Goal: Task Accomplishment & Management: Complete application form

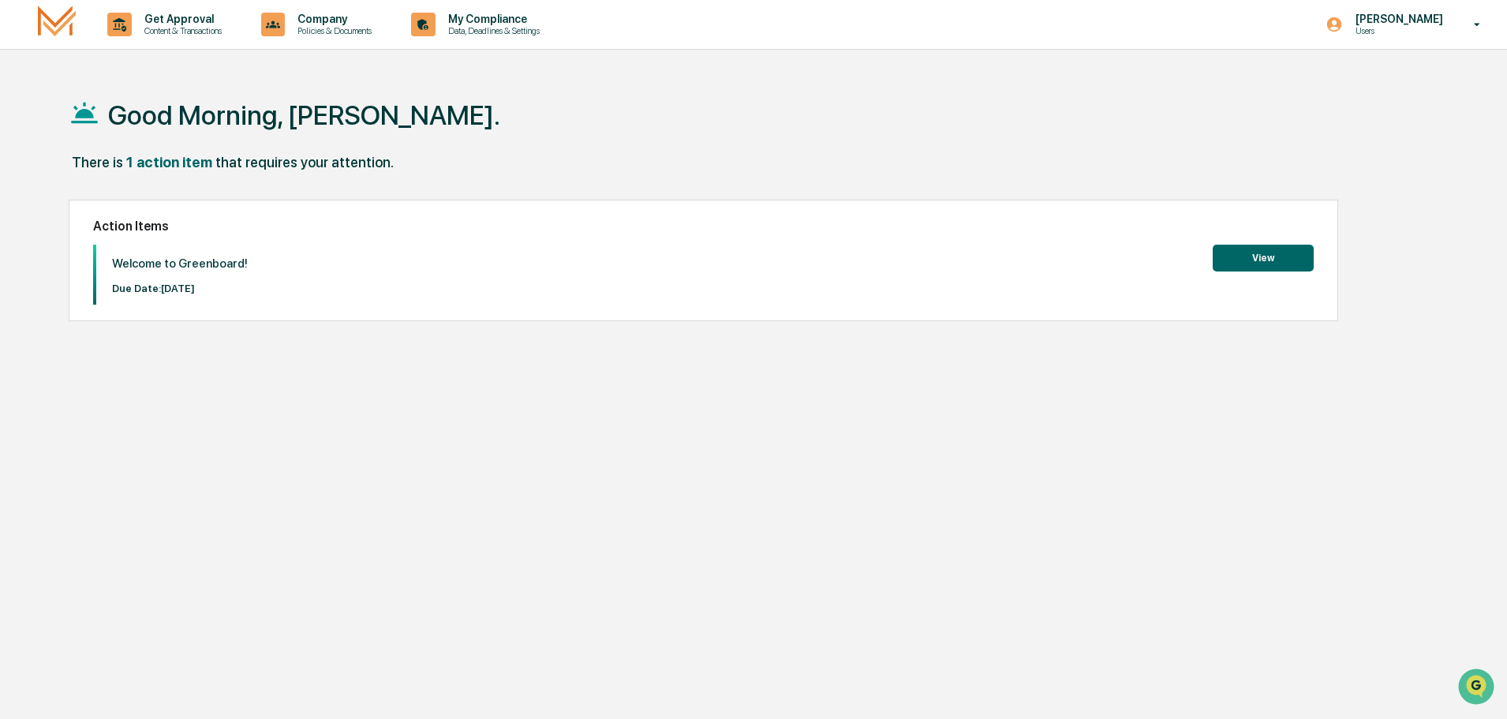
click at [1236, 260] on button "View" at bounding box center [1263, 258] width 101 height 27
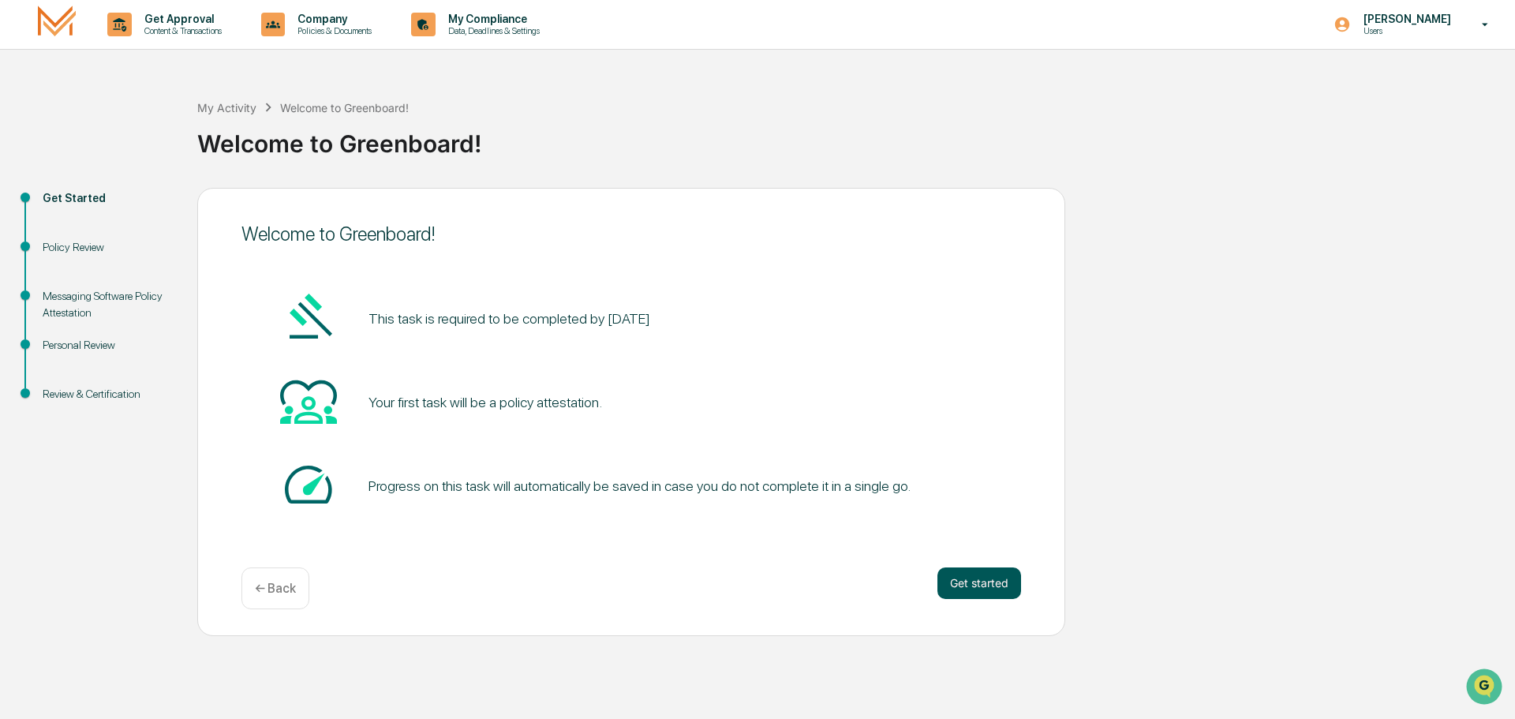
click at [975, 582] on button "Get started" at bounding box center [979, 583] width 84 height 32
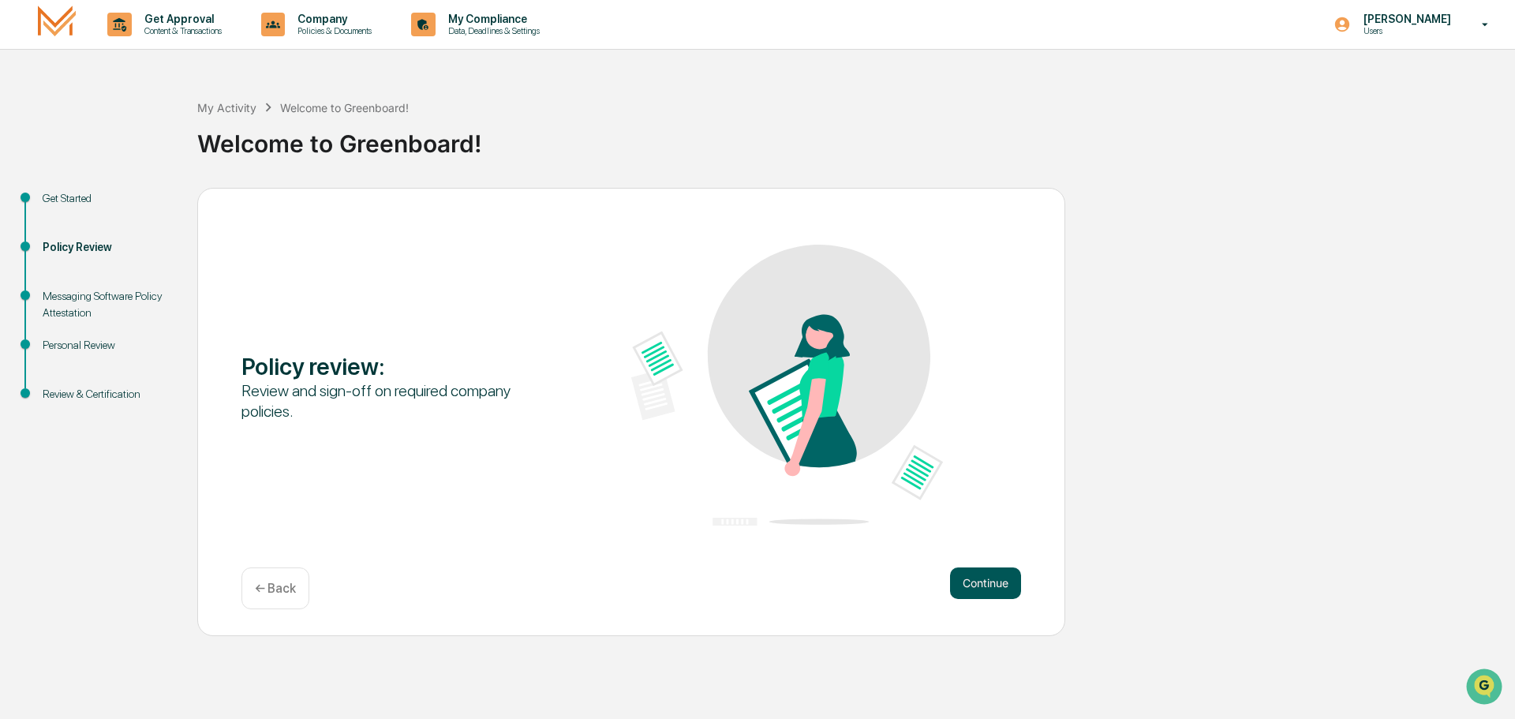
click at [968, 578] on button "Continue" at bounding box center [985, 583] width 71 height 32
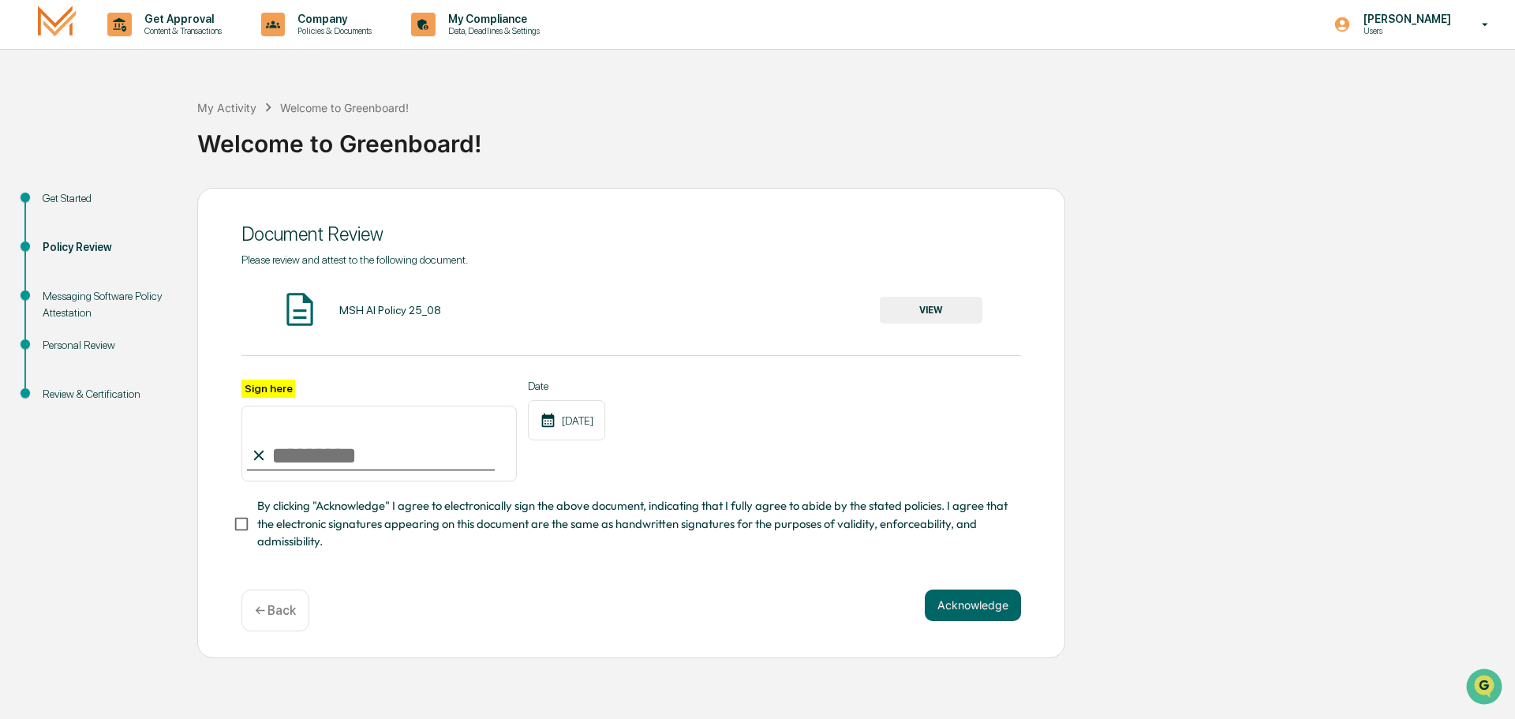
click at [286, 447] on input "Sign here" at bounding box center [378, 444] width 275 height 76
click at [269, 382] on label "Sign here" at bounding box center [268, 389] width 54 height 18
click at [269, 406] on input "Sign here" at bounding box center [378, 444] width 275 height 76
click at [303, 447] on input "Sign here" at bounding box center [378, 444] width 275 height 76
type input "*********"
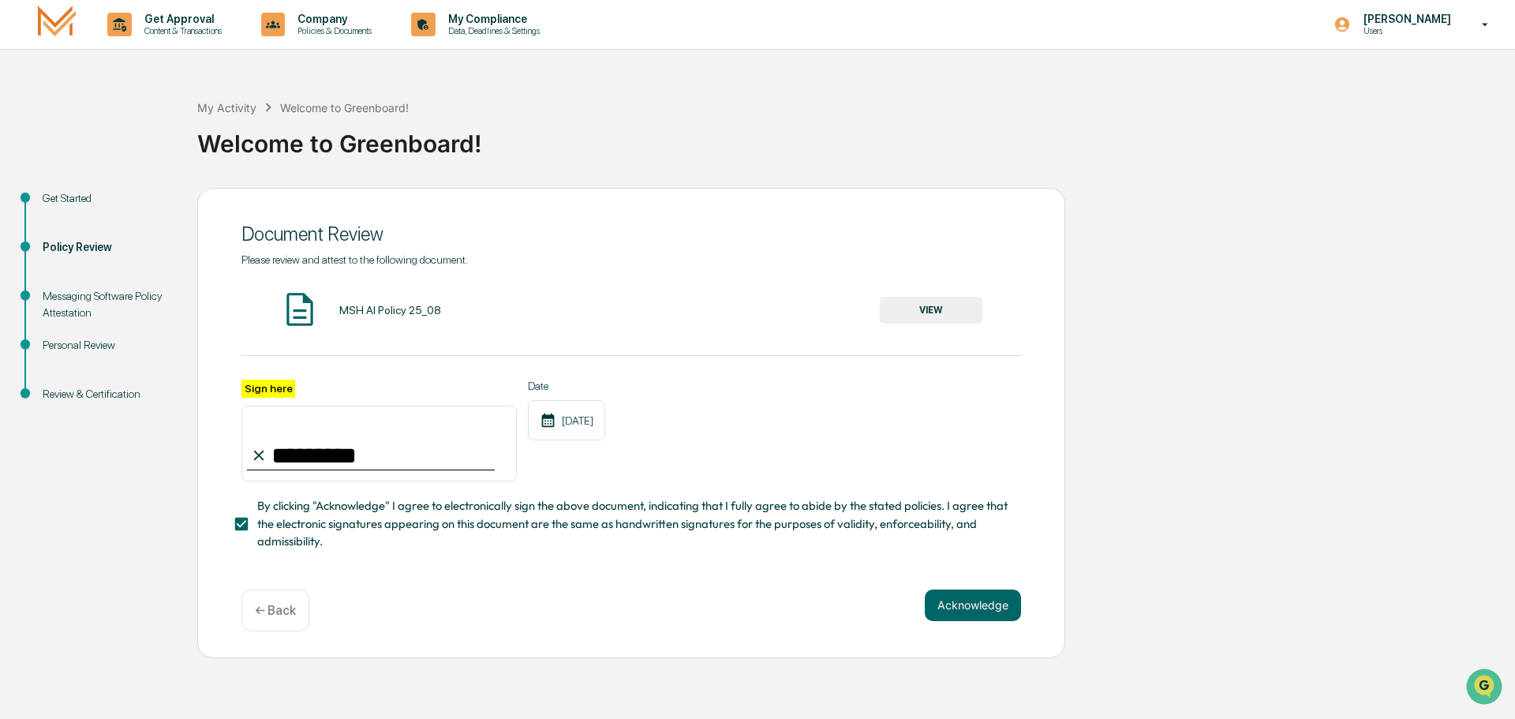
click at [930, 314] on button "VIEW" at bounding box center [931, 310] width 103 height 27
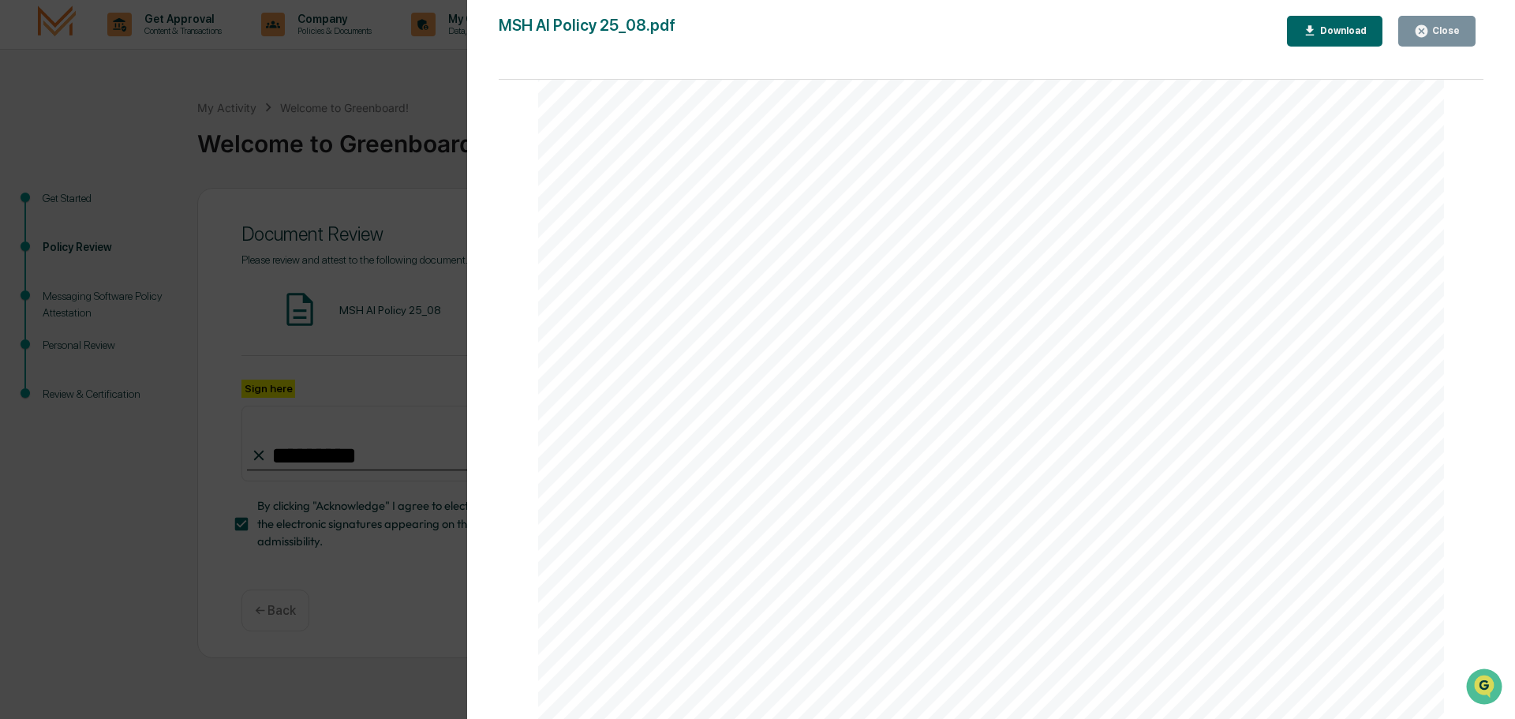
scroll to position [1499, 0]
click at [1437, 39] on button "Close" at bounding box center [1436, 31] width 77 height 31
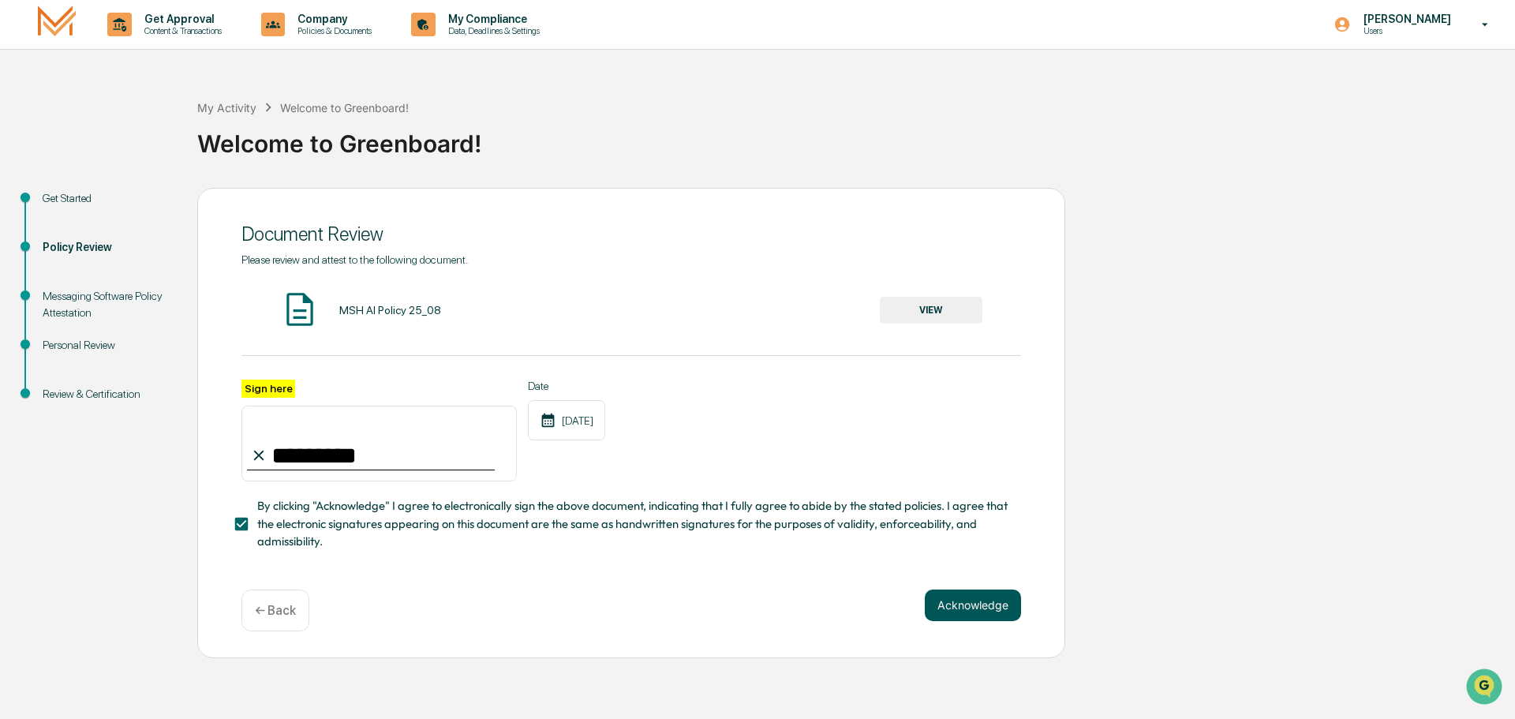
click at [1005, 604] on button "Acknowledge" at bounding box center [973, 605] width 96 height 32
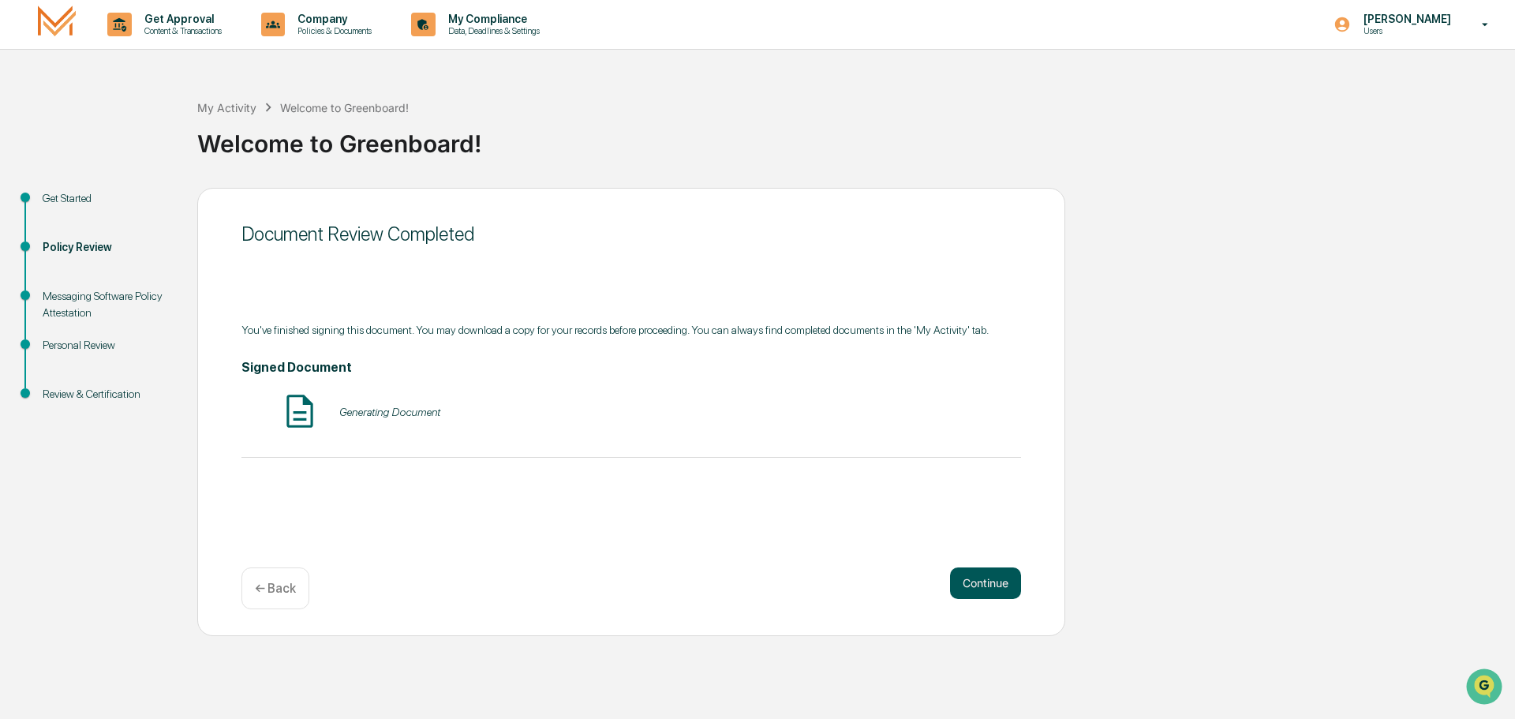
click at [990, 582] on button "Continue" at bounding box center [985, 583] width 71 height 32
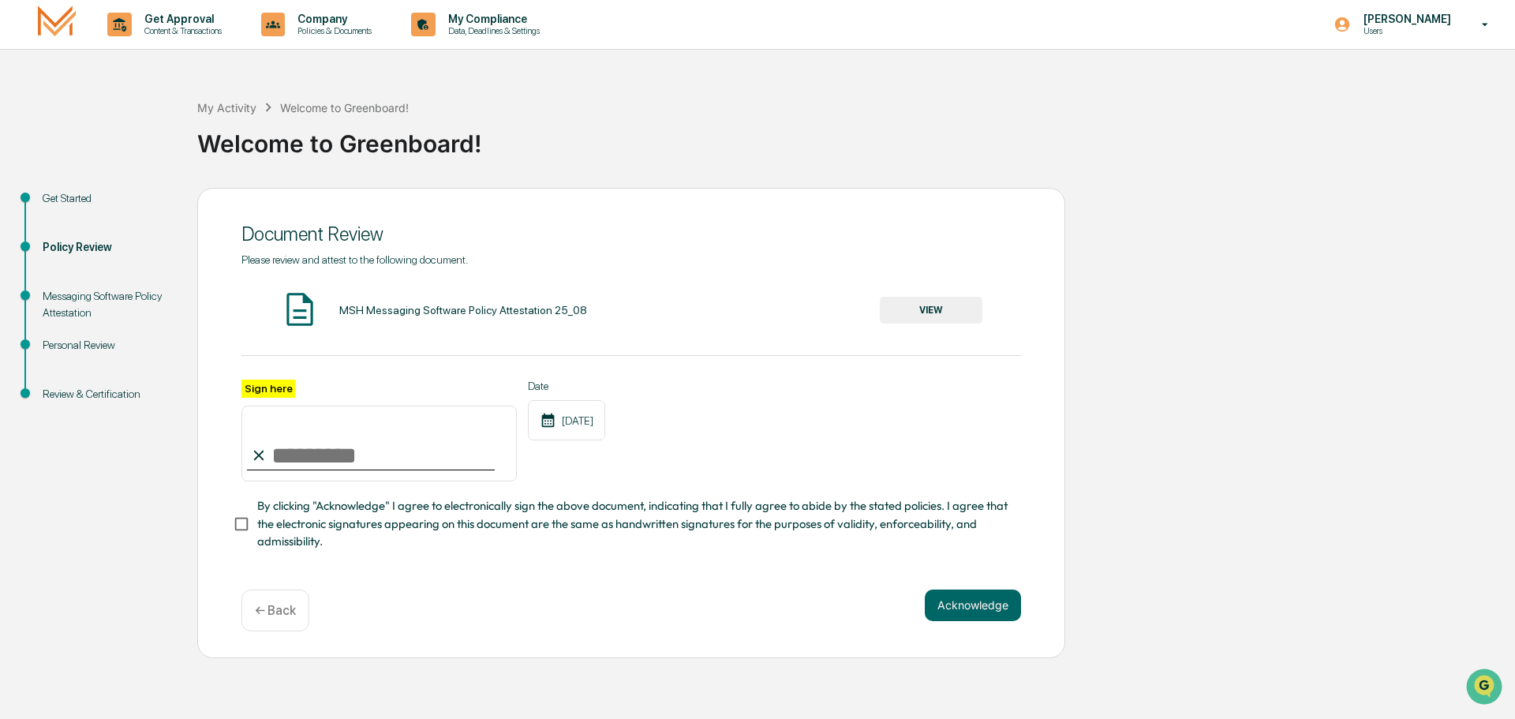
click at [369, 456] on input "Sign here" at bounding box center [378, 444] width 275 height 76
type input "*********"
click at [947, 317] on button "VIEW" at bounding box center [931, 310] width 103 height 27
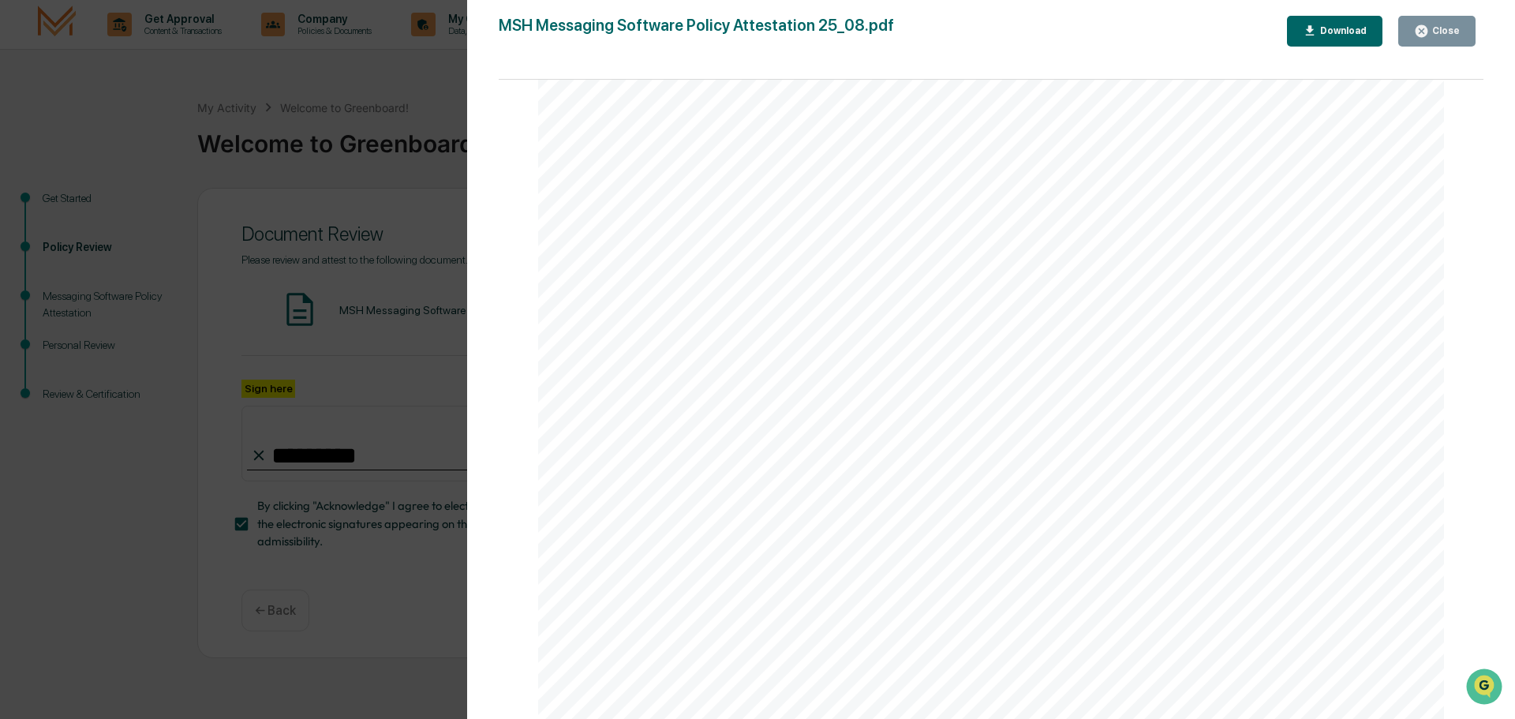
click at [454, 184] on div "Version History 08/21/2025, 02:15 PM Ashley Craddock MSH Messaging Software Pol…" at bounding box center [757, 359] width 1515 height 719
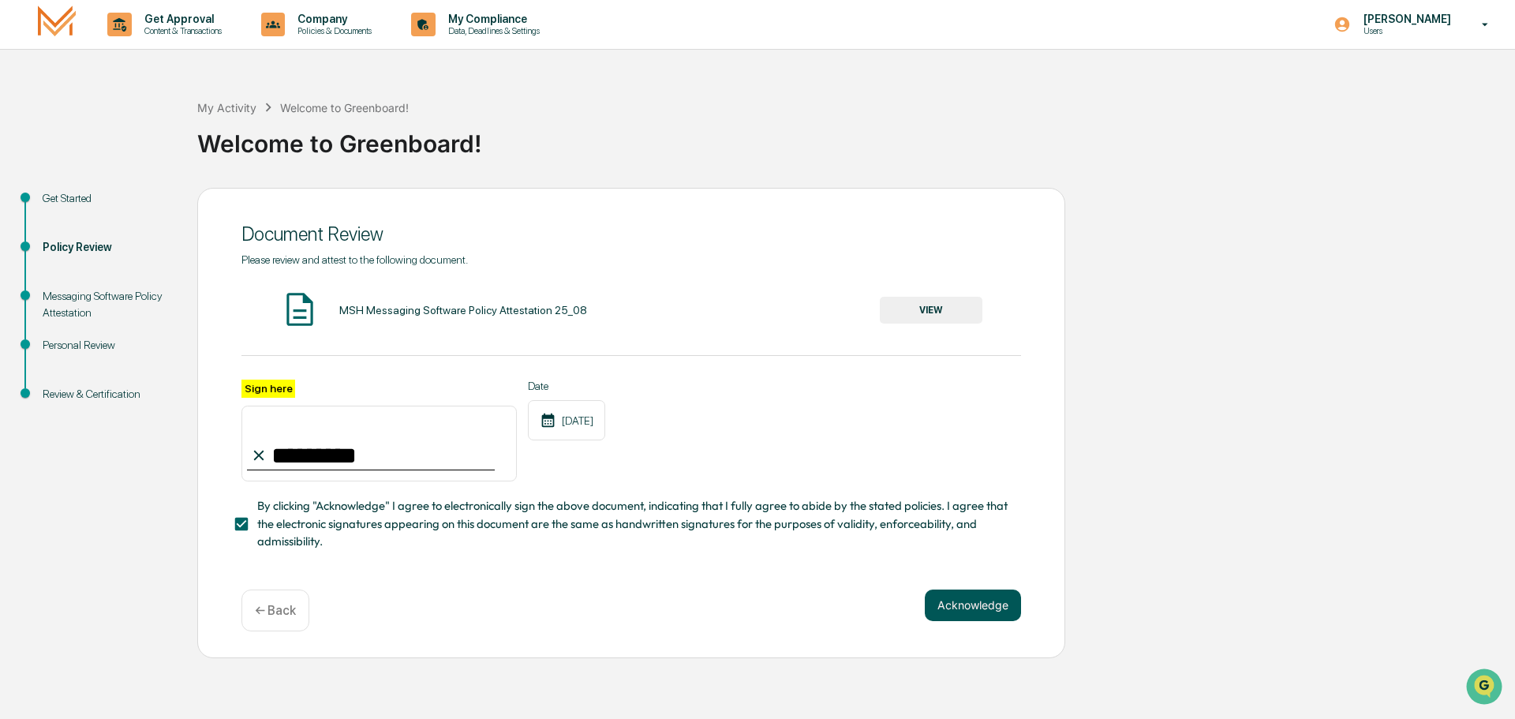
click at [962, 612] on button "Acknowledge" at bounding box center [973, 605] width 96 height 32
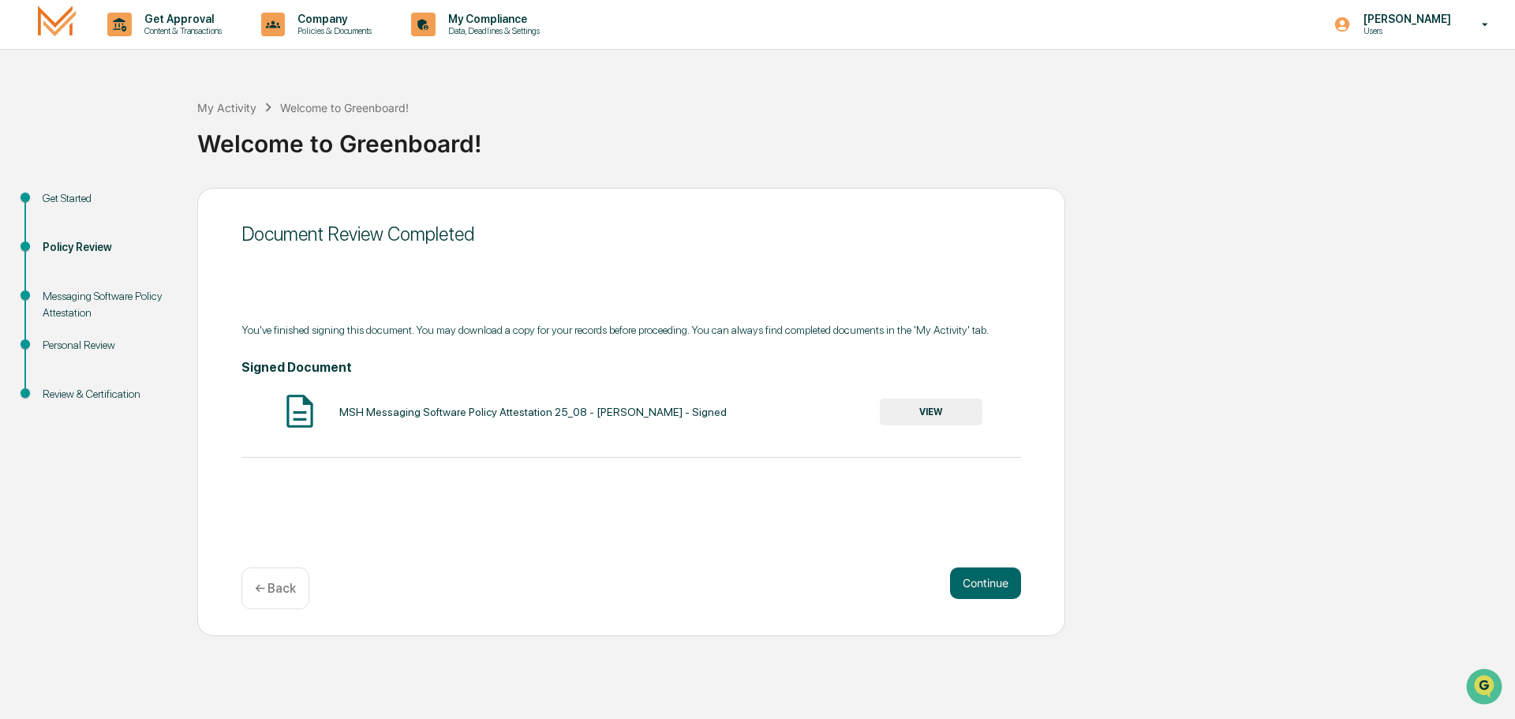
click at [344, 416] on div "MSH Messaging Software Policy Attestation 25_08 - Erik Mora - Signed" at bounding box center [532, 412] width 387 height 13
click at [994, 594] on button "Continue" at bounding box center [985, 583] width 71 height 32
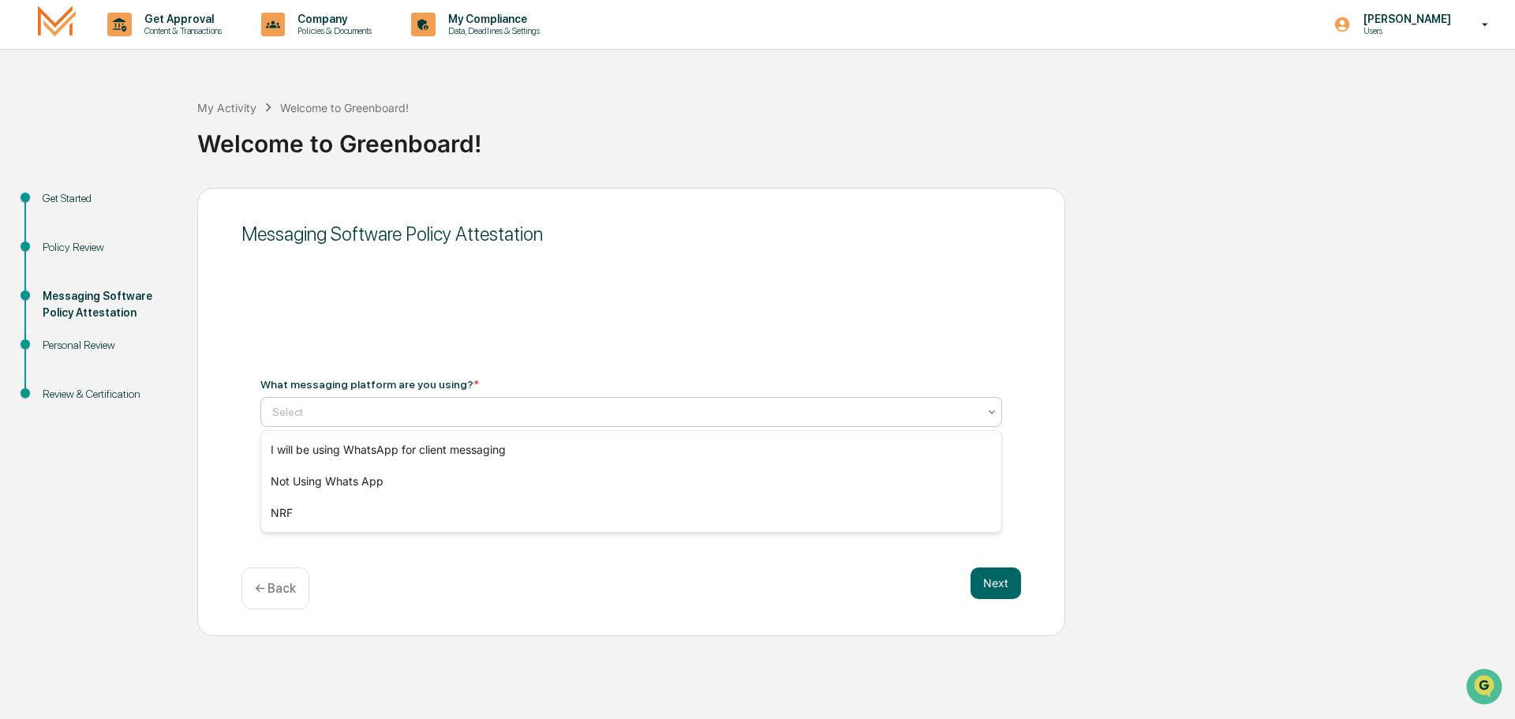
click at [396, 417] on div at bounding box center [624, 412] width 705 height 16
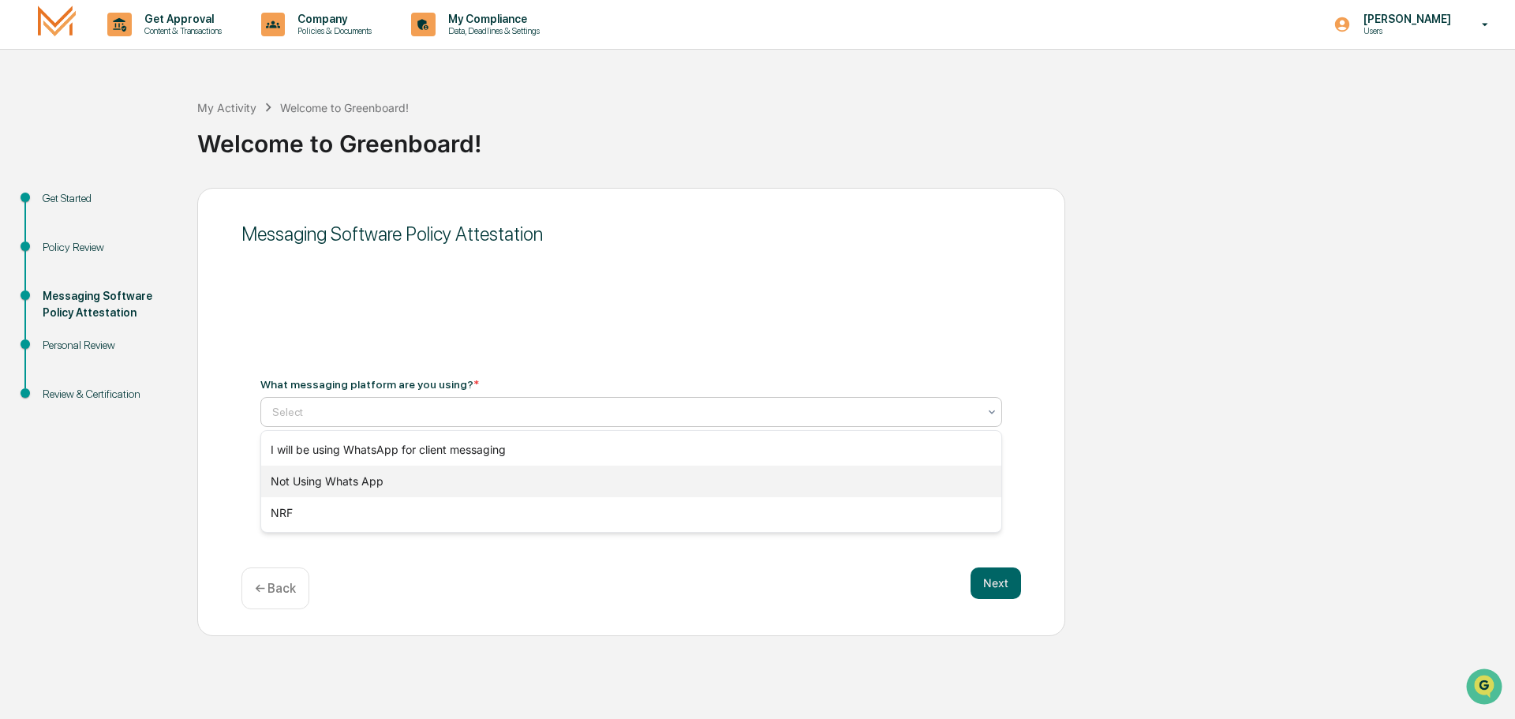
click at [385, 478] on div "Not Using Whats App" at bounding box center [631, 482] width 740 height 32
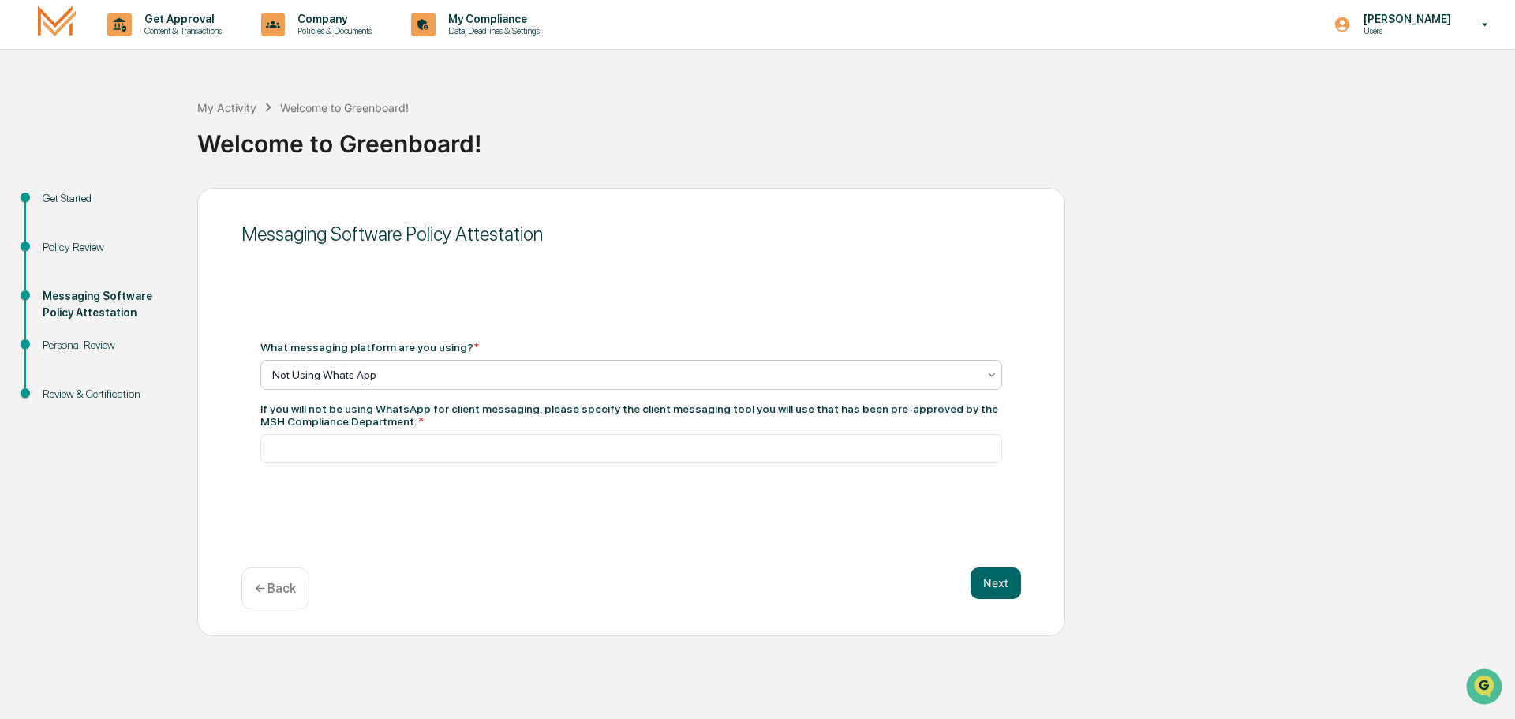
click at [376, 387] on div "Not Using Whats App" at bounding box center [631, 375] width 742 height 30
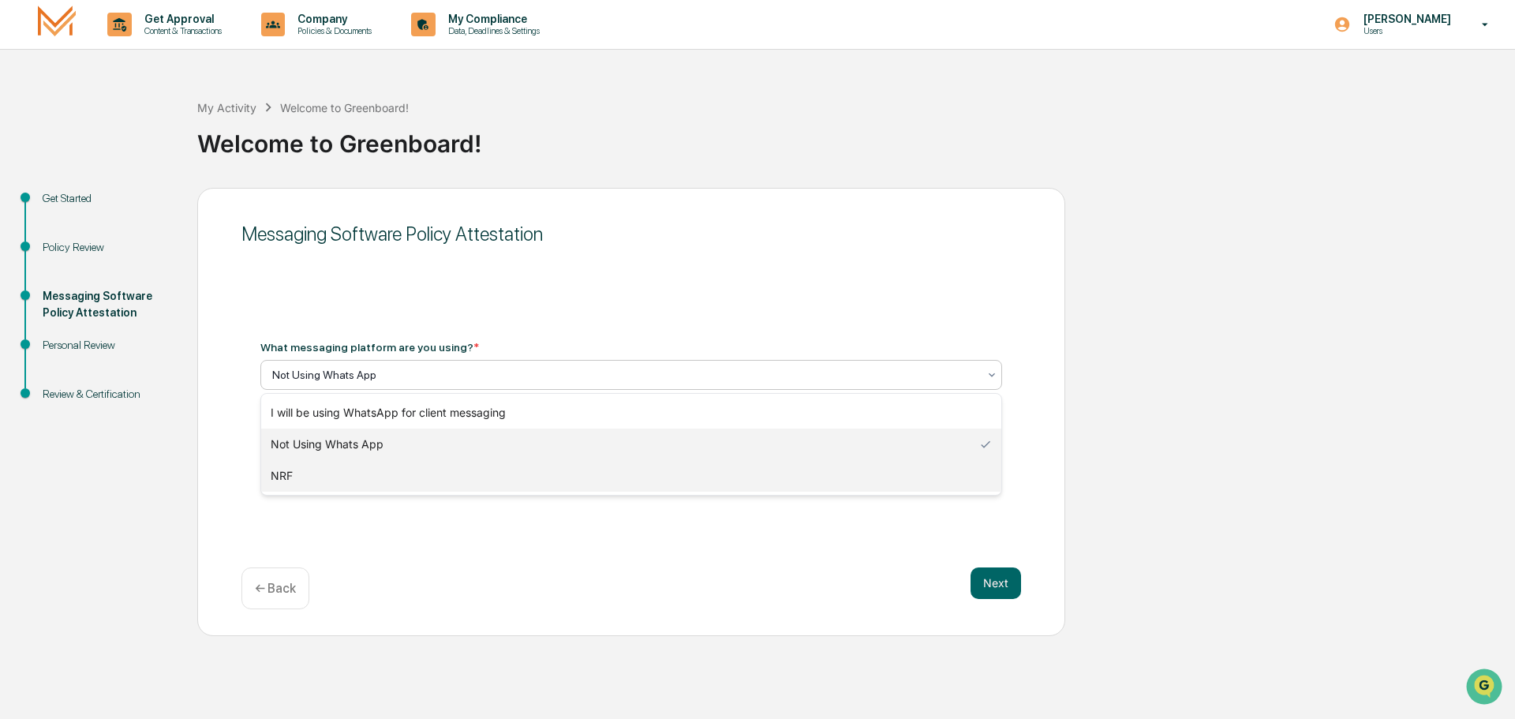
click at [383, 473] on div "NRF" at bounding box center [631, 476] width 740 height 32
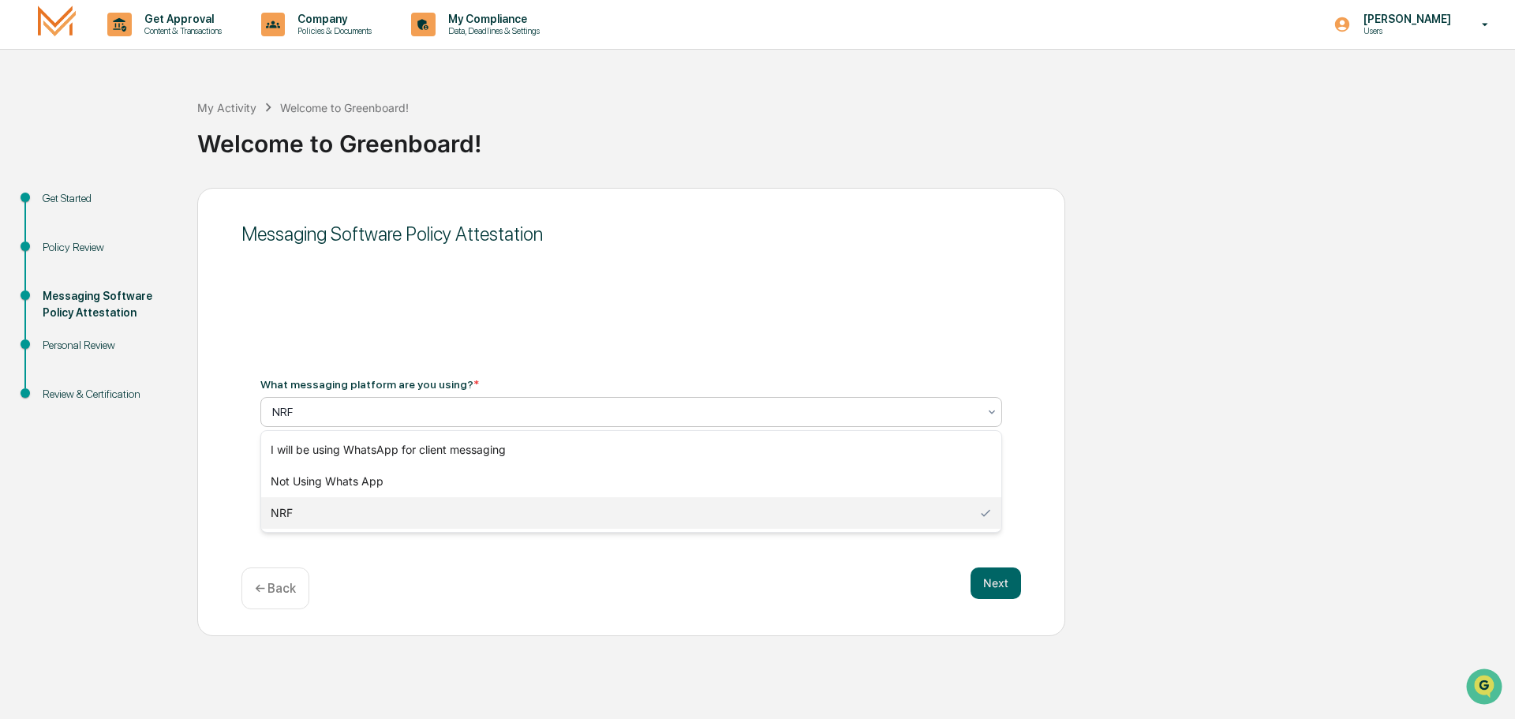
click at [370, 413] on div at bounding box center [624, 412] width 705 height 16
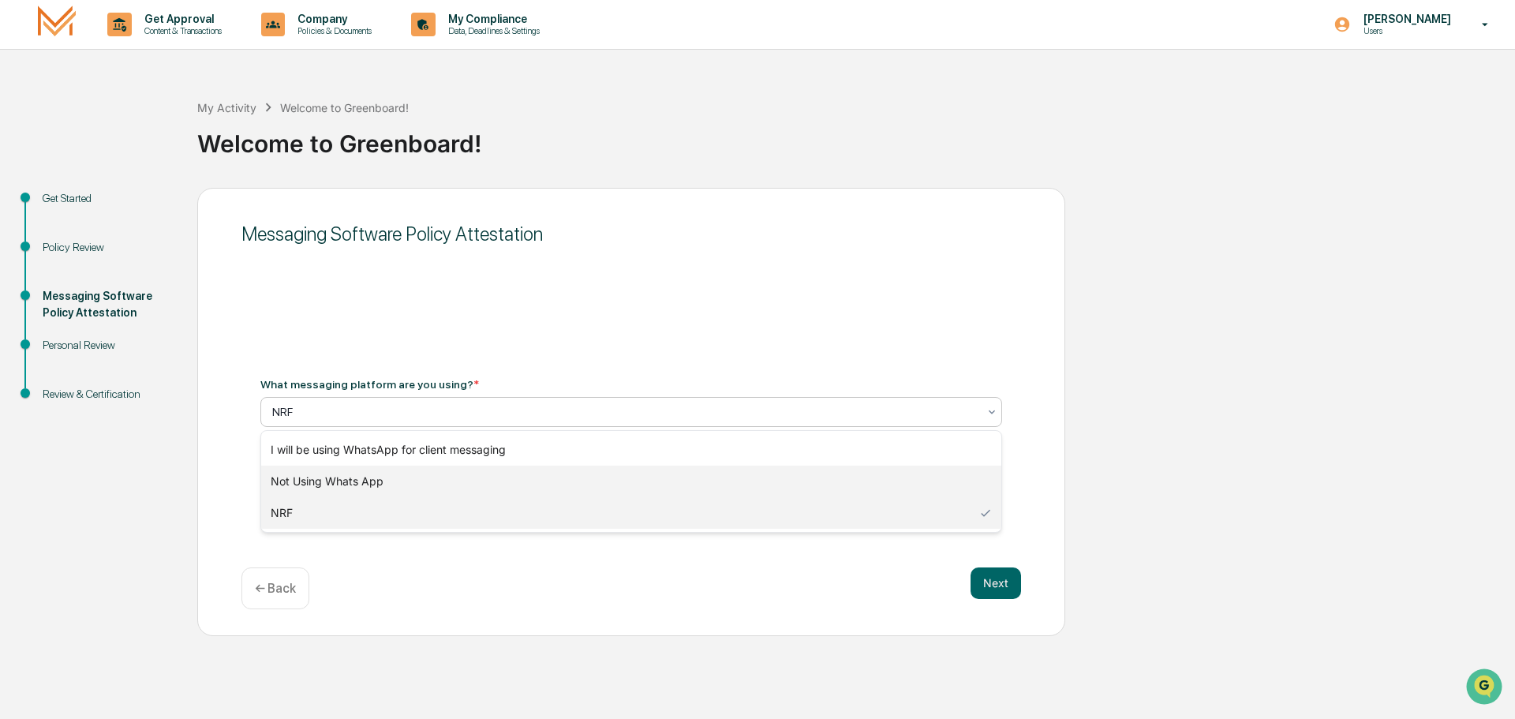
click at [382, 473] on div "Not Using Whats App" at bounding box center [631, 482] width 740 height 32
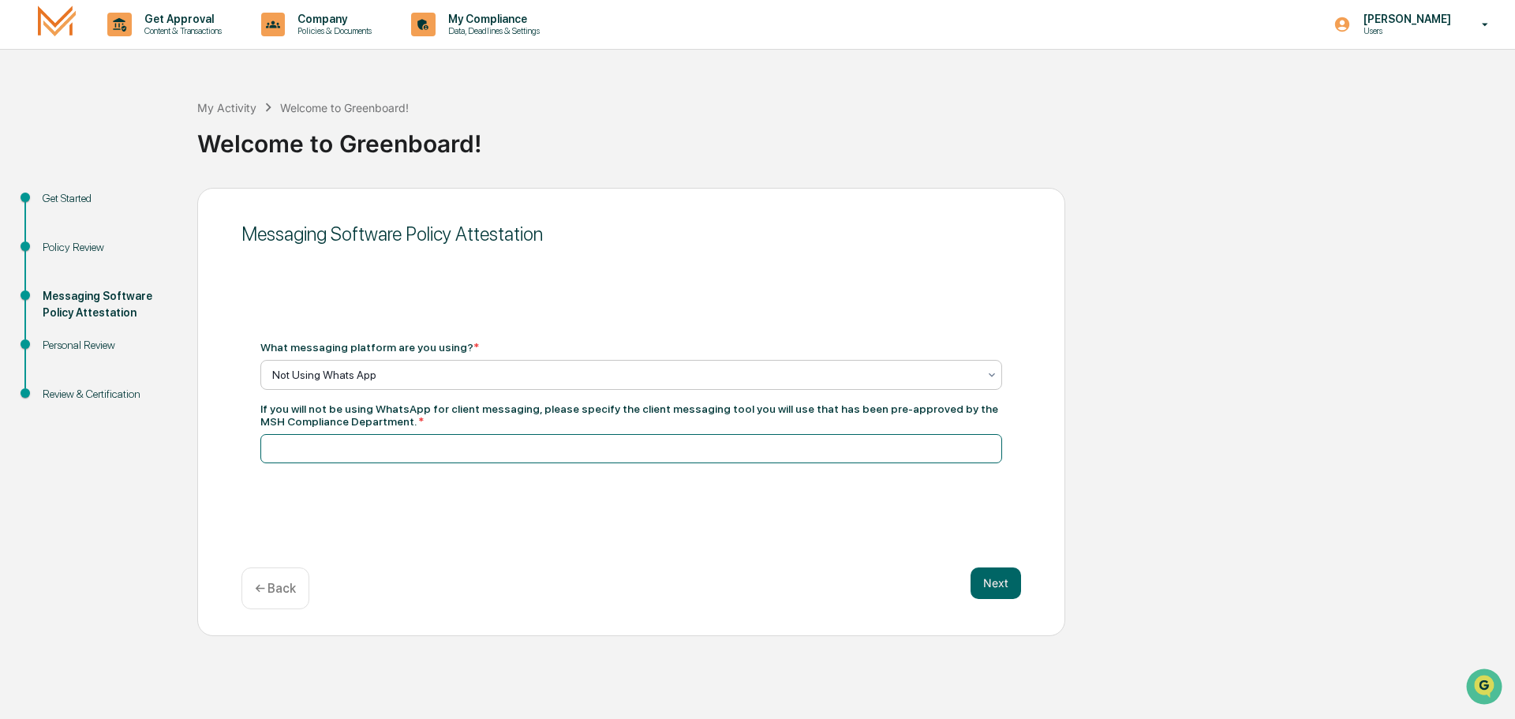
click at [351, 453] on input at bounding box center [631, 448] width 742 height 29
type input "***"
click at [1006, 583] on button "Next" at bounding box center [996, 583] width 51 height 32
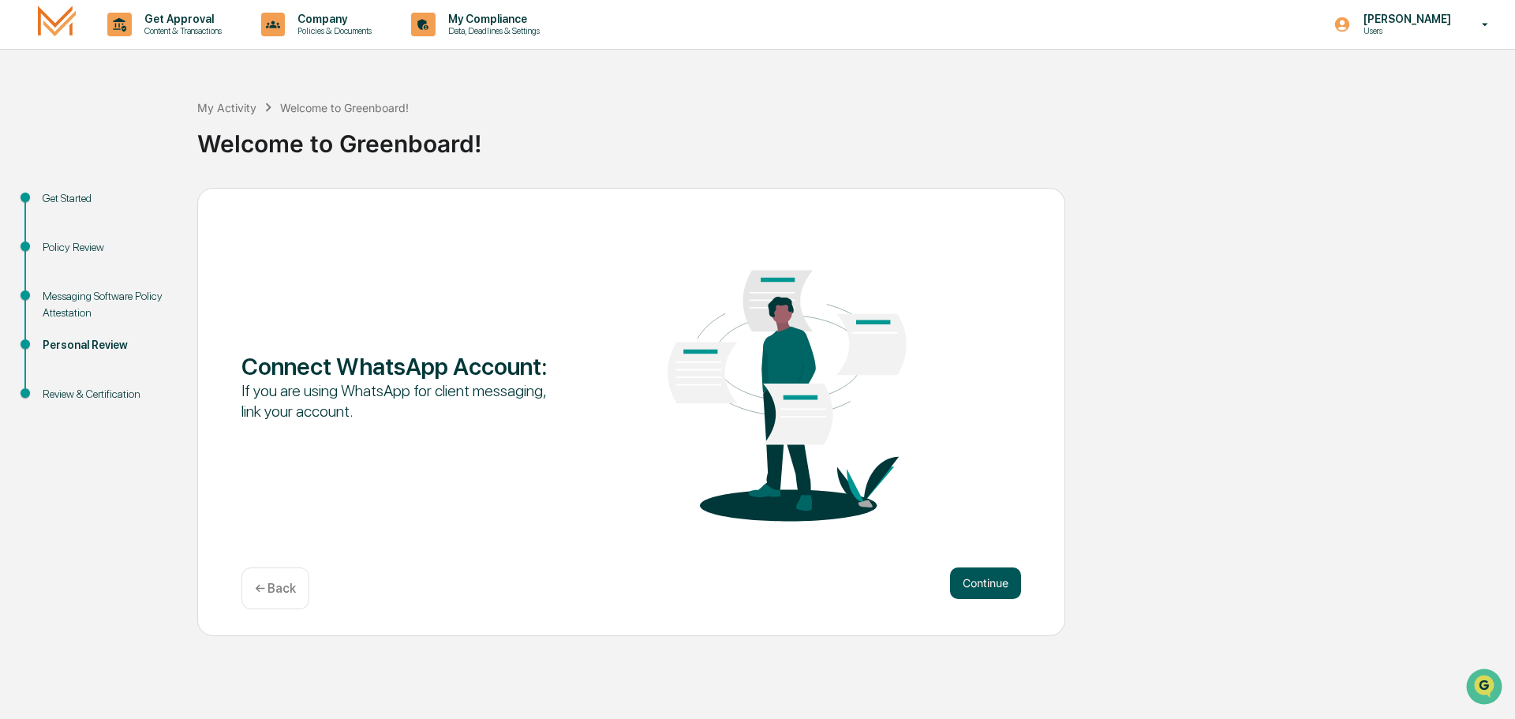
click at [993, 580] on button "Continue" at bounding box center [985, 583] width 71 height 32
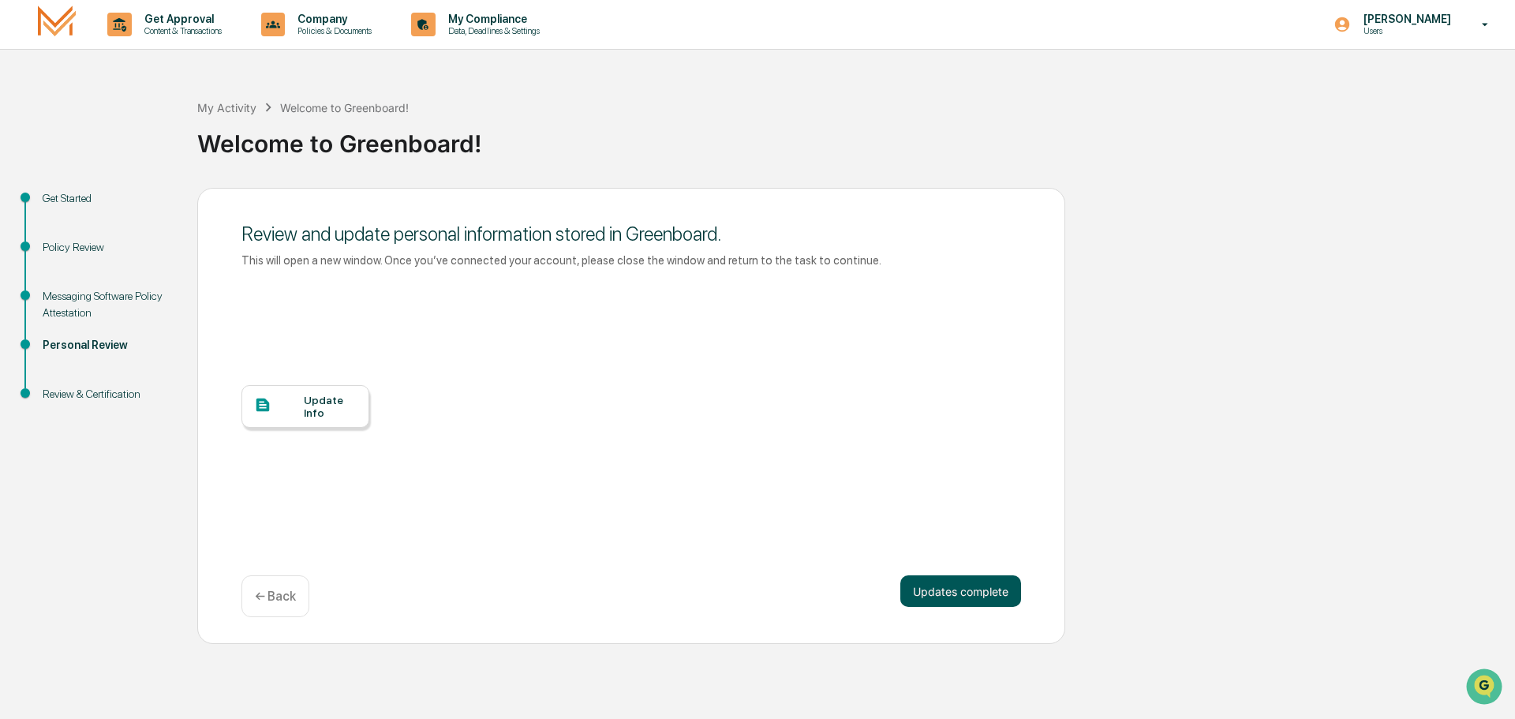
click at [971, 589] on button "Updates complete" at bounding box center [960, 591] width 121 height 32
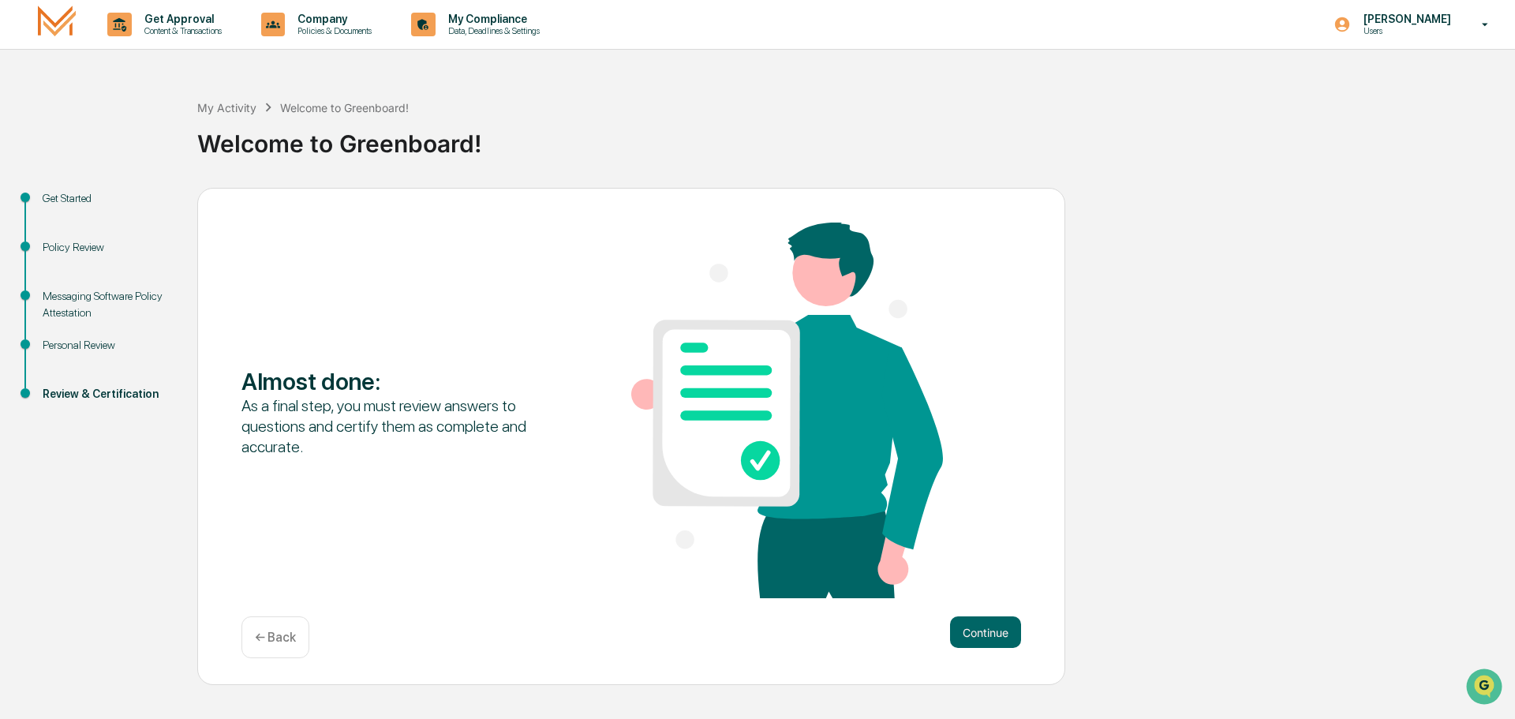
click at [298, 643] on div "← Back" at bounding box center [275, 637] width 68 height 42
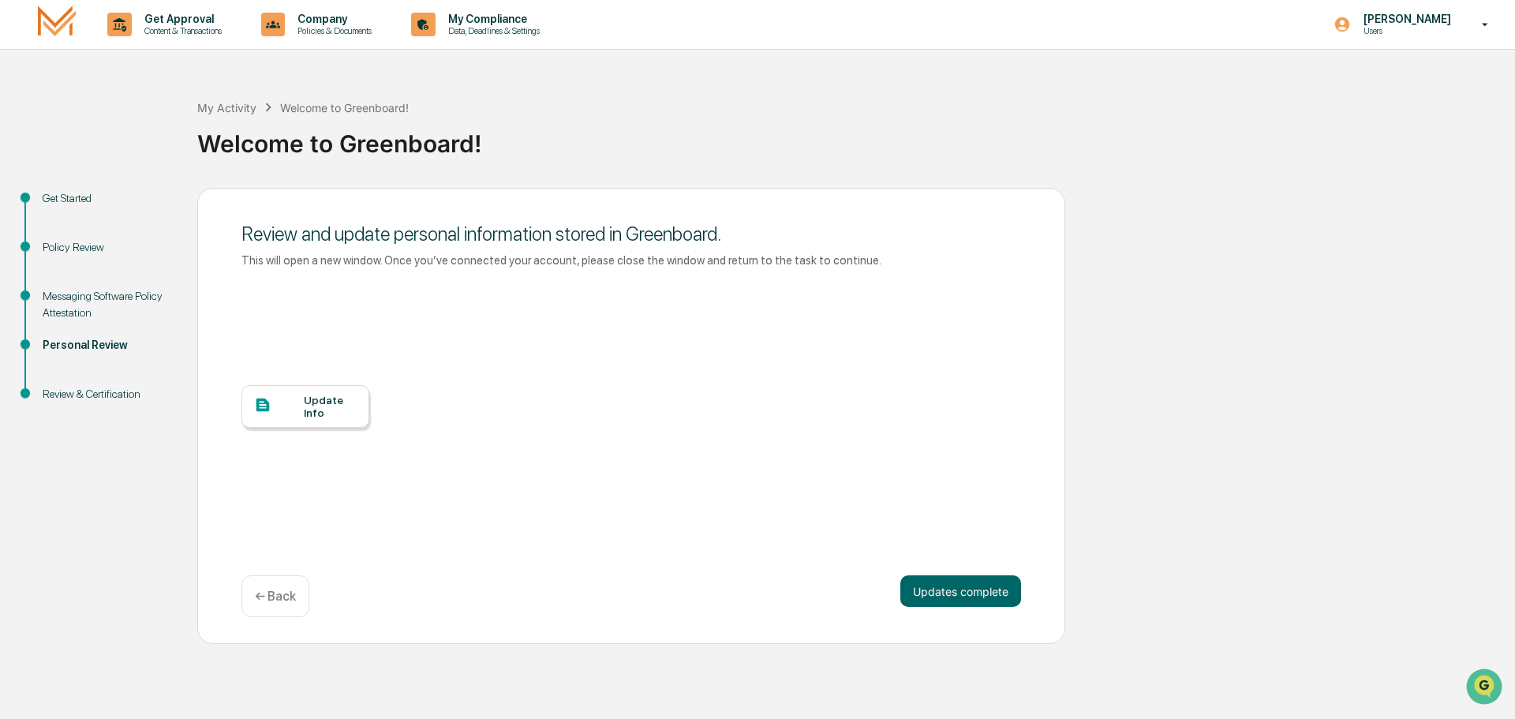
click at [265, 413] on div at bounding box center [279, 406] width 50 height 20
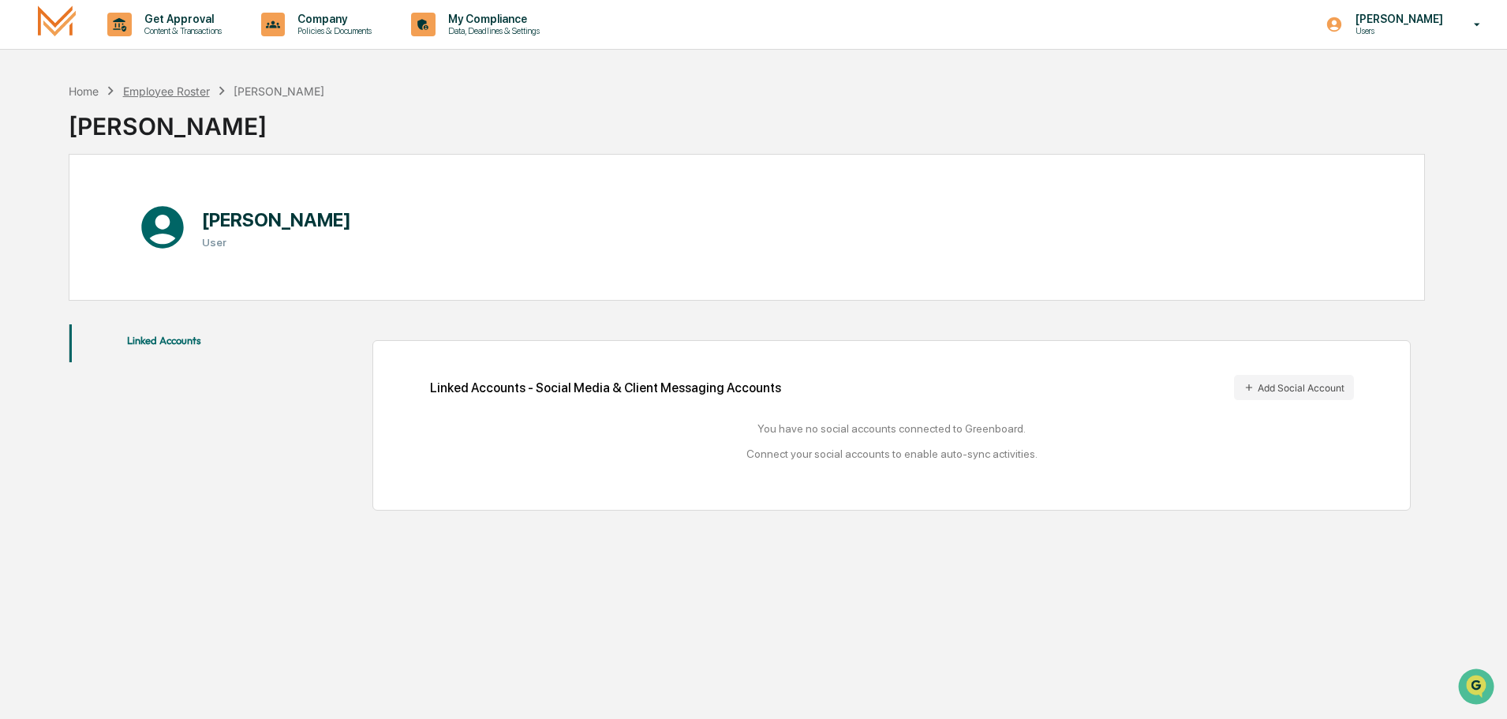
click at [161, 87] on div "Employee Roster" at bounding box center [166, 90] width 87 height 13
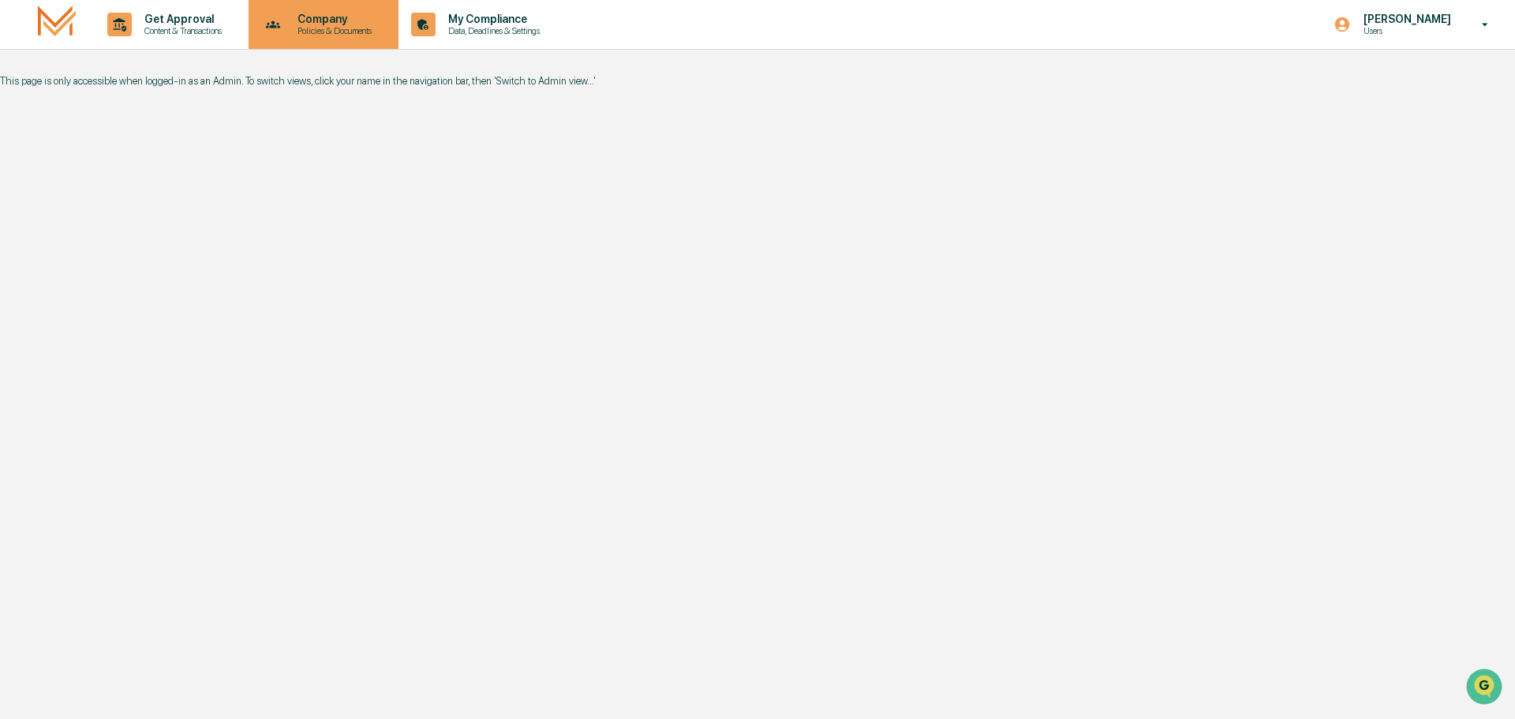
click at [342, 29] on p "Policies & Documents" at bounding box center [332, 30] width 95 height 11
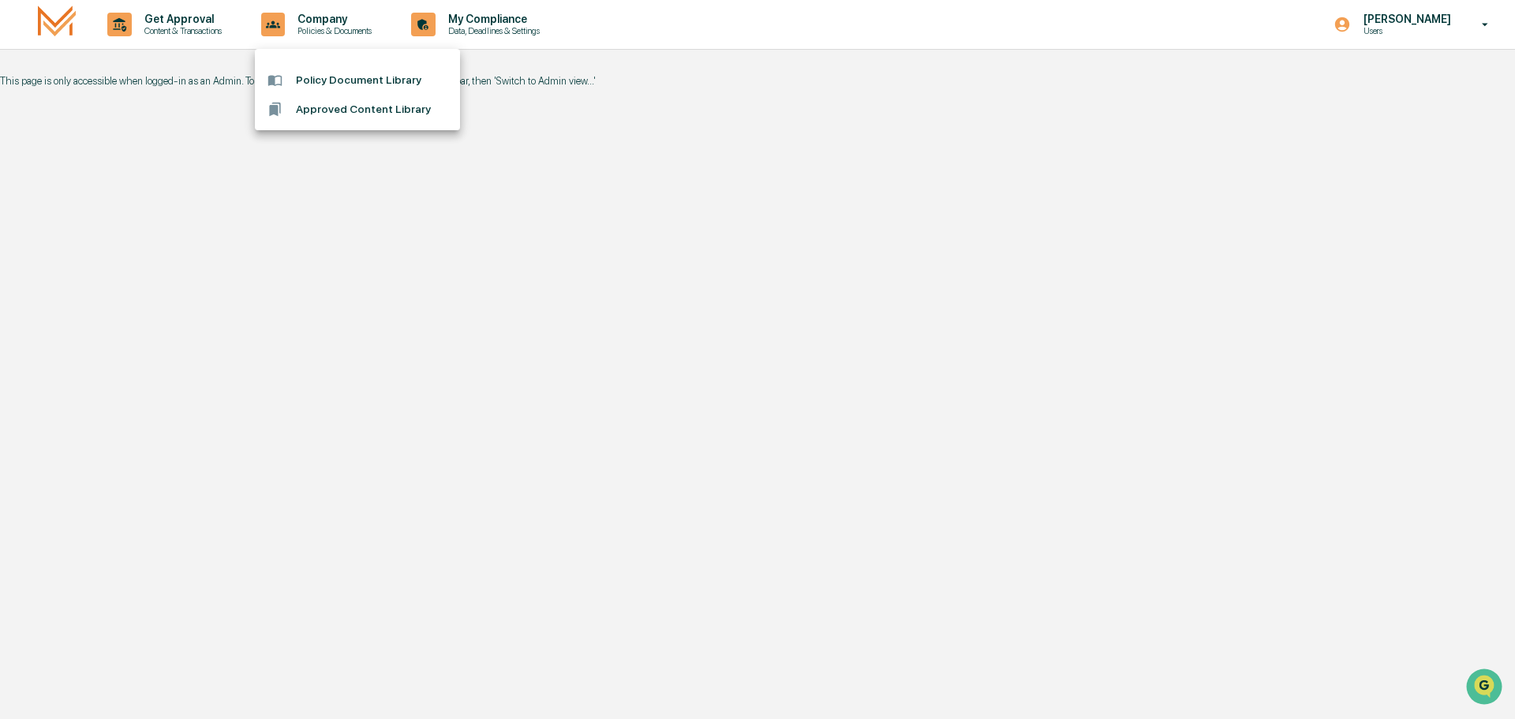
click at [473, 28] on div at bounding box center [757, 359] width 1515 height 719
click at [477, 17] on p "My Compliance" at bounding box center [492, 19] width 112 height 13
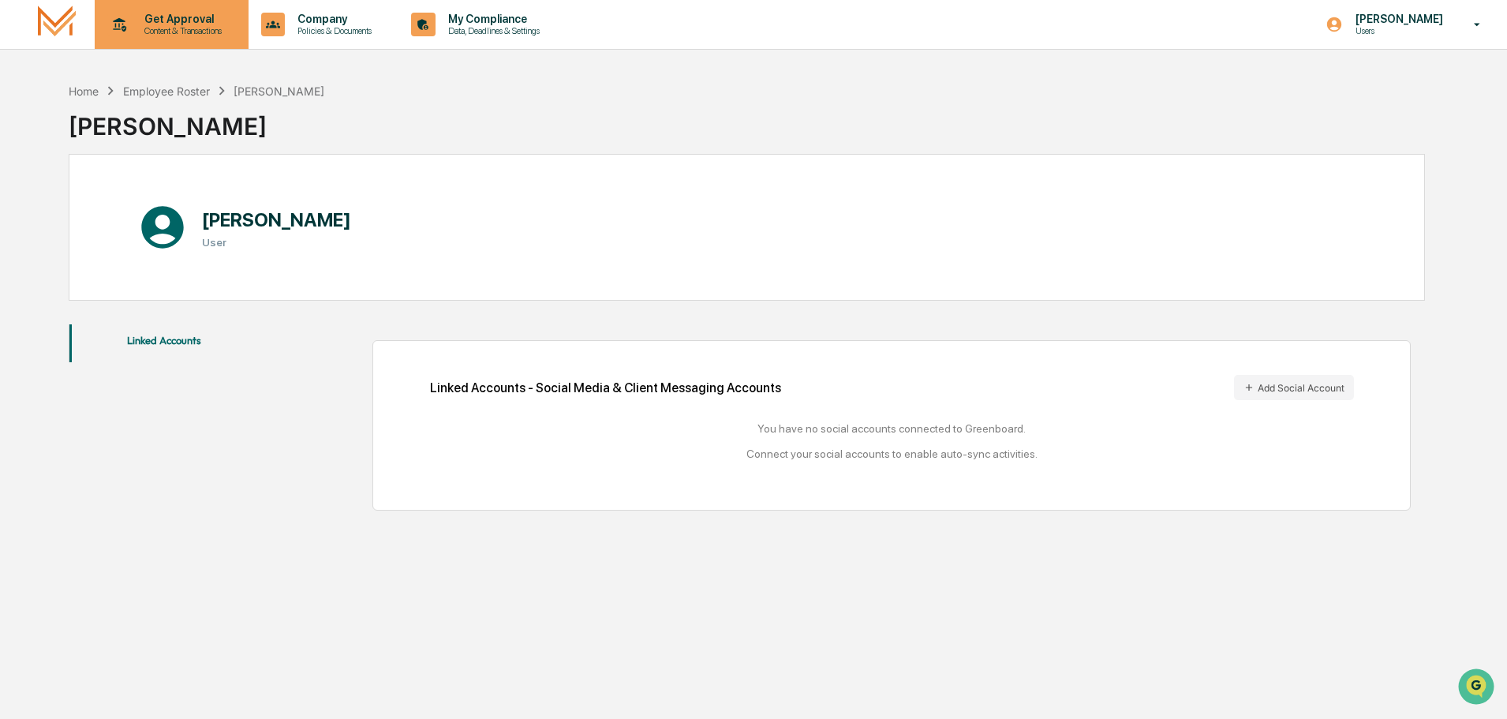
click at [203, 17] on p "Get Approval" at bounding box center [181, 19] width 98 height 13
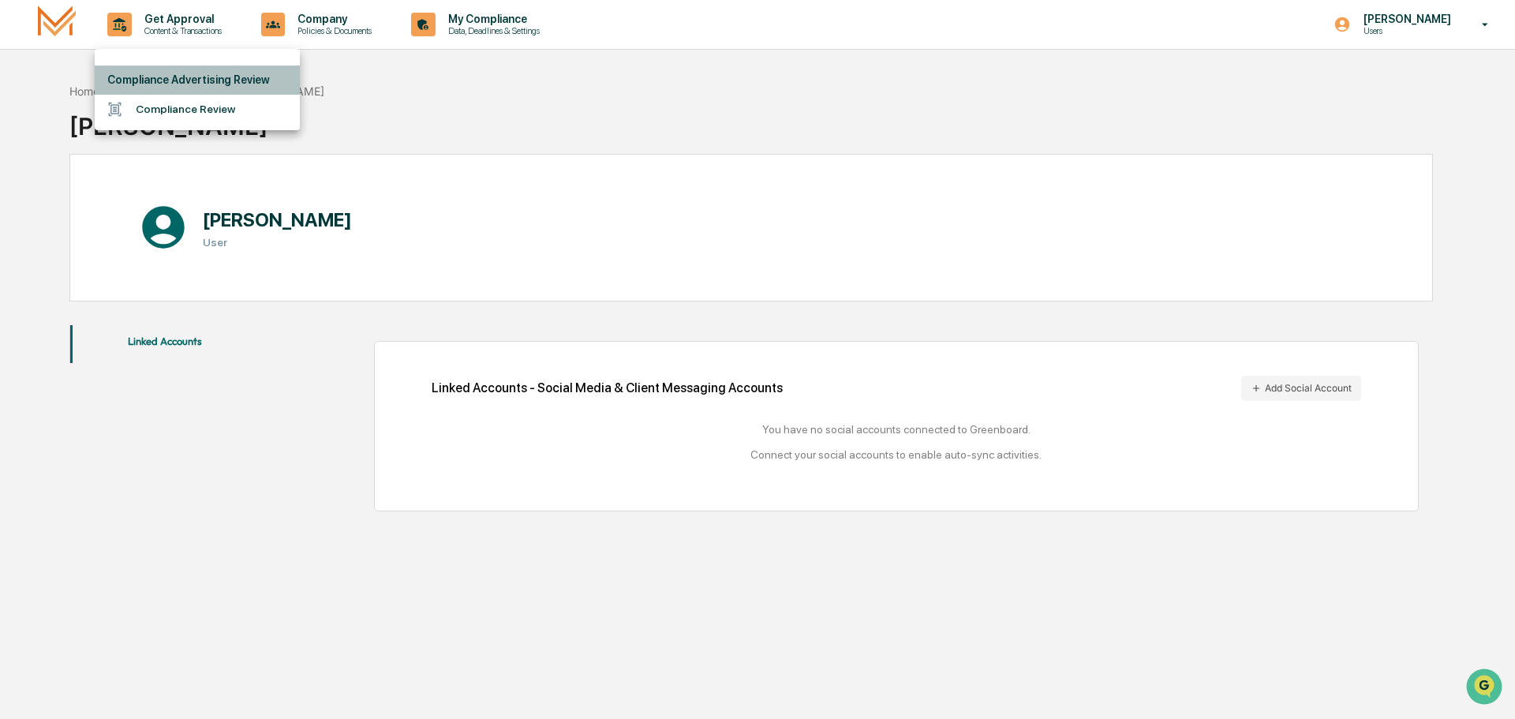
click at [196, 80] on li "Compliance Advertising Review" at bounding box center [197, 79] width 205 height 29
click at [196, 110] on li "Compliance Review" at bounding box center [197, 109] width 205 height 29
